Goal: Information Seeking & Learning: Learn about a topic

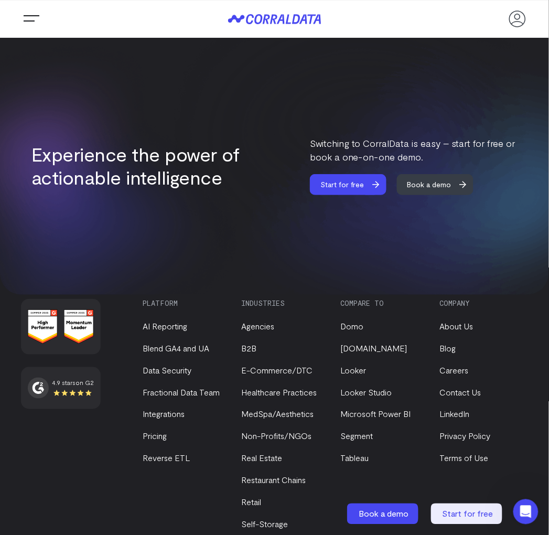
scroll to position [4197, 0]
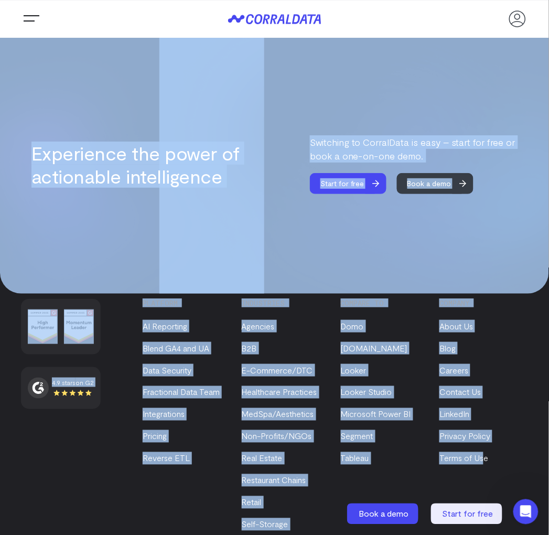
drag, startPoint x: 484, startPoint y: 458, endPoint x: 80, endPoint y: 184, distance: 489.0
drag, startPoint x: 67, startPoint y: 231, endPoint x: 46, endPoint y: 234, distance: 21.1
click at [67, 268] on div "4.9 stars on G2 Platform AI Reporting Blend GA4 and UA Data Security Fractional…" at bounding box center [274, 425] width 549 height 315
drag, startPoint x: 23, startPoint y: 234, endPoint x: 57, endPoint y: 238, distance: 33.8
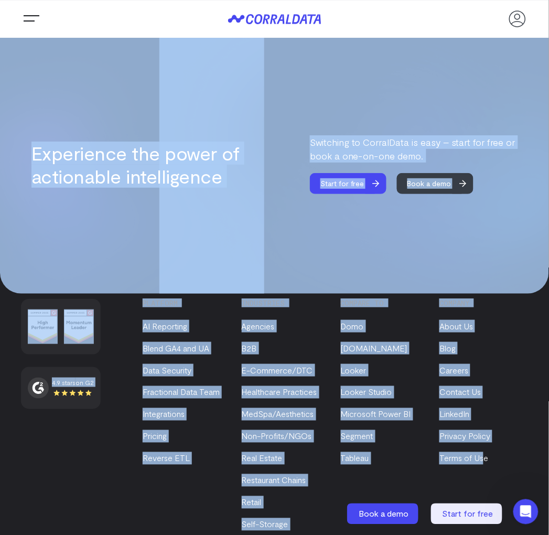
click at [24, 268] on div "4.9 stars on G2 Platform AI Reporting Blend GA4 and UA Data Security Fractional…" at bounding box center [274, 425] width 549 height 315
click at [63, 268] on div "4.9 stars on G2 Platform AI Reporting Blend GA4 and UA Data Security Fractional…" at bounding box center [274, 425] width 549 height 315
click at [130, 268] on div "4.9 stars on G2 Platform AI Reporting Blend GA4 and UA Data Security Fractional…" at bounding box center [274, 425] width 549 height 315
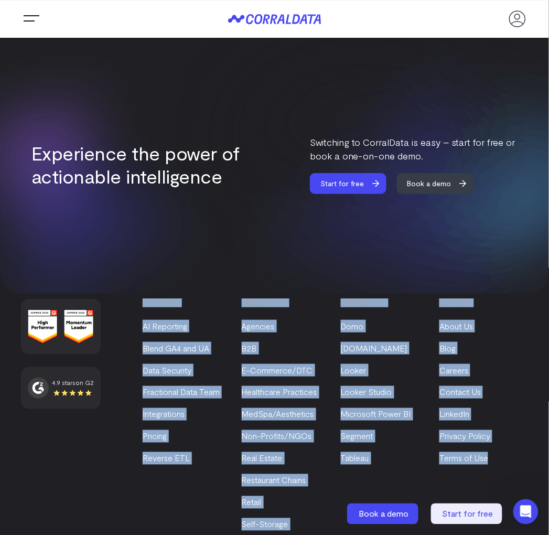
drag, startPoint x: 138, startPoint y: 242, endPoint x: 530, endPoint y: 457, distance: 446.9
click at [530, 457] on div "4.9 stars on G2 Platform AI Reporting Blend GA4 and UA Data Security Fractional…" at bounding box center [274, 425] width 549 height 315
click at [508, 453] on div "Company About Us Blog Careers Contact Us LinkedIn Privacy Policy Terms of Use" at bounding box center [484, 415] width 89 height 232
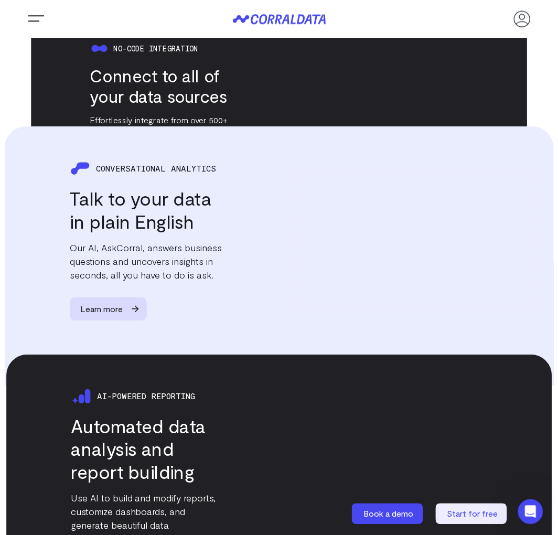
scroll to position [0, 0]
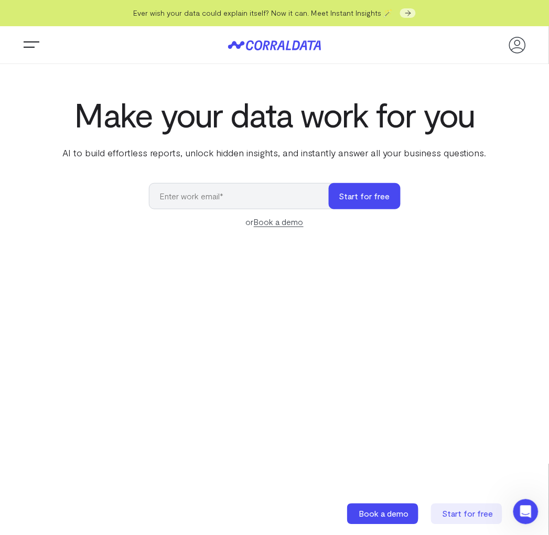
drag, startPoint x: 461, startPoint y: 339, endPoint x: 485, endPoint y: 169, distance: 171.7
click at [24, 46] on span "Trigger Menu" at bounding box center [31, 45] width 21 height 1
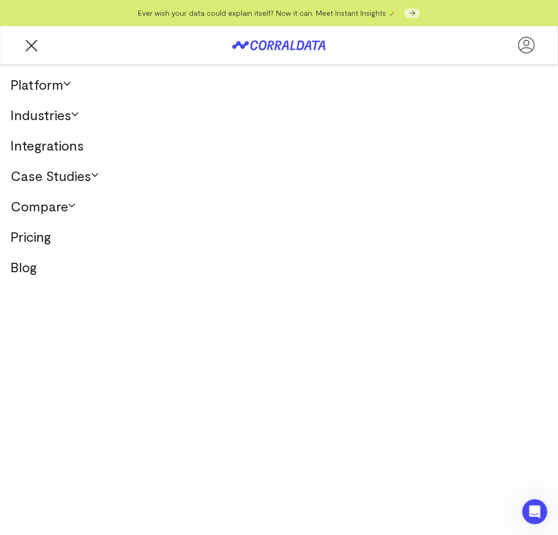
click at [75, 88] on link "Platform" at bounding box center [279, 84] width 558 height 30
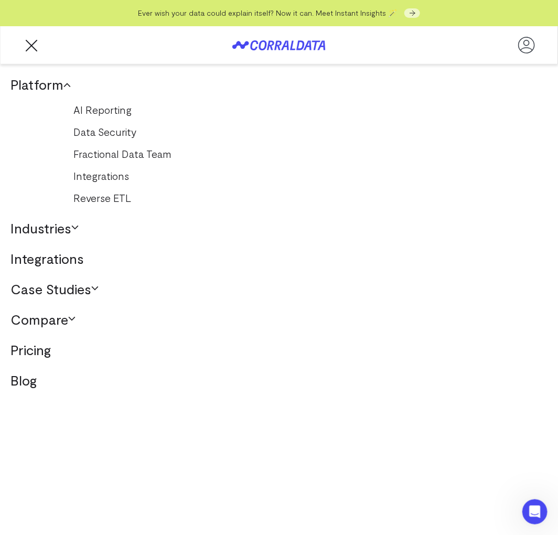
click at [75, 88] on link "Platform" at bounding box center [279, 84] width 558 height 30
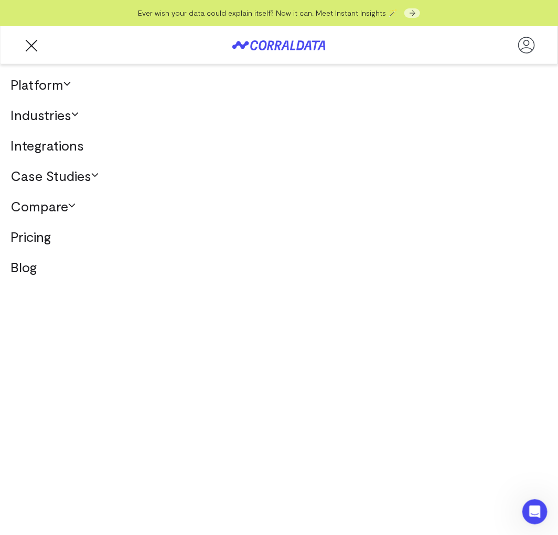
click at [264, 131] on link "Integrations" at bounding box center [279, 145] width 558 height 30
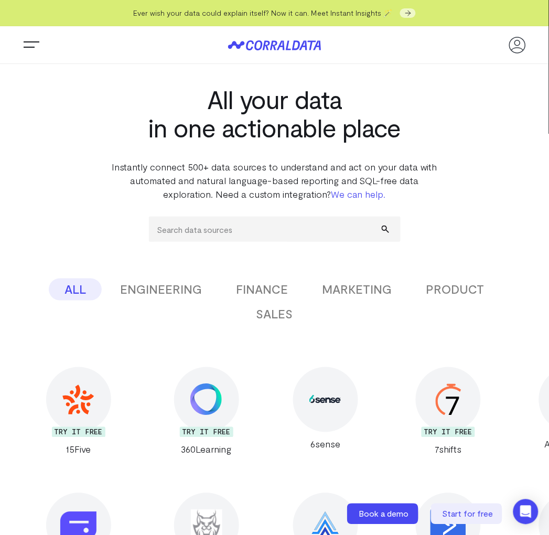
click at [22, 46] on span "Trigger Menu" at bounding box center [31, 45] width 21 height 1
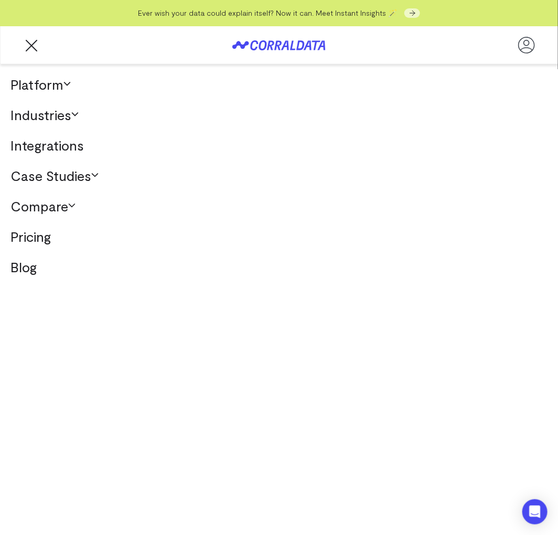
click at [27, 45] on span "Trigger Menu" at bounding box center [31, 45] width 21 height 1
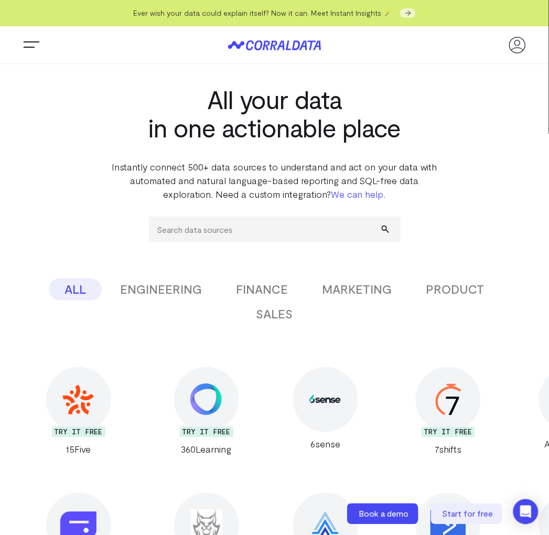
click at [290, 45] on icon at bounding box center [274, 45] width 93 height 10
